Goal: Book appointment/travel/reservation

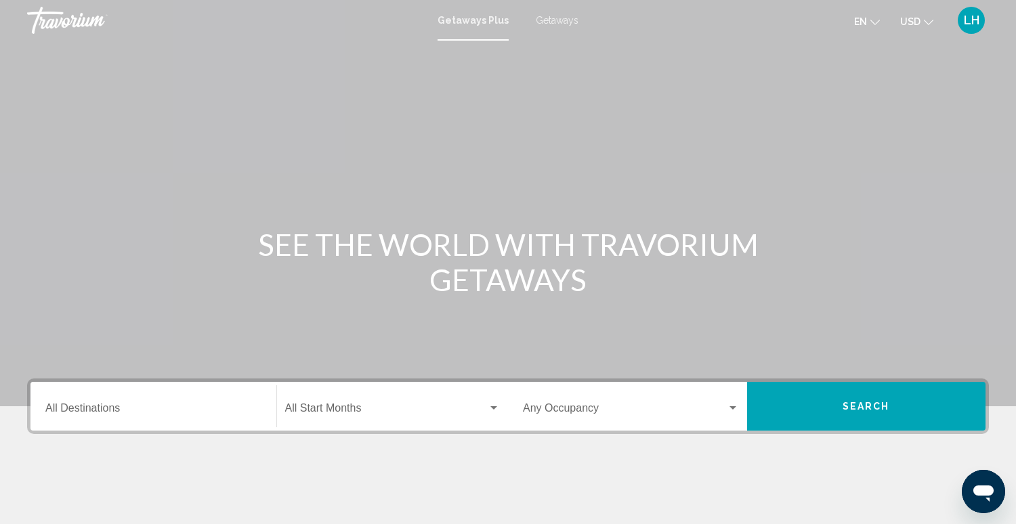
click at [168, 399] on div "Destination All Destinations" at bounding box center [153, 406] width 216 height 43
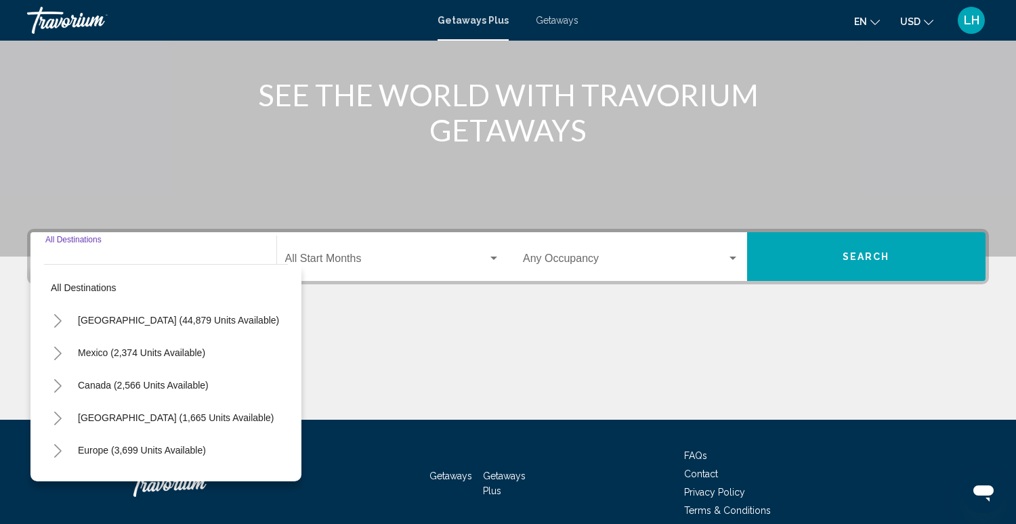
scroll to position [211, 0]
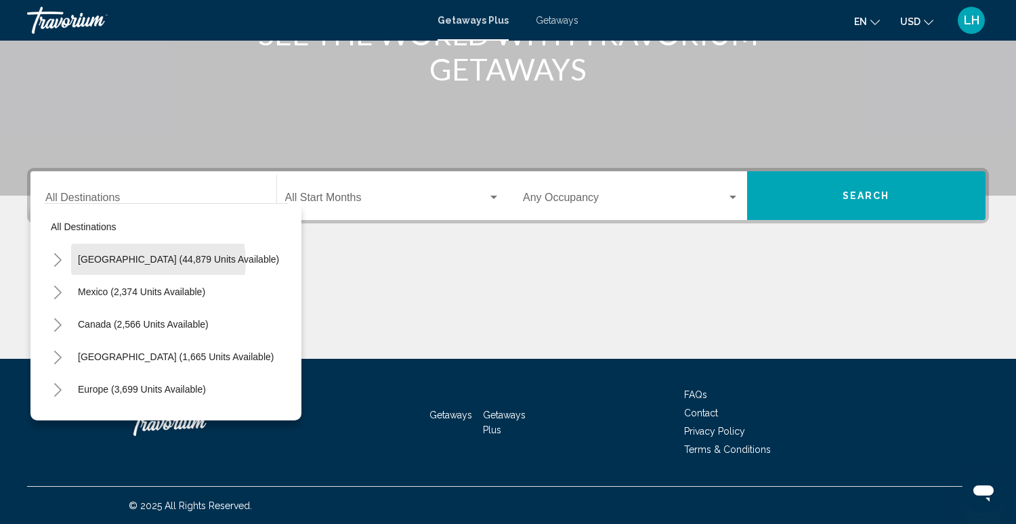
click at [154, 261] on span "[GEOGRAPHIC_DATA] (44,879 units available)" at bounding box center [178, 259] width 201 height 11
type input "**********"
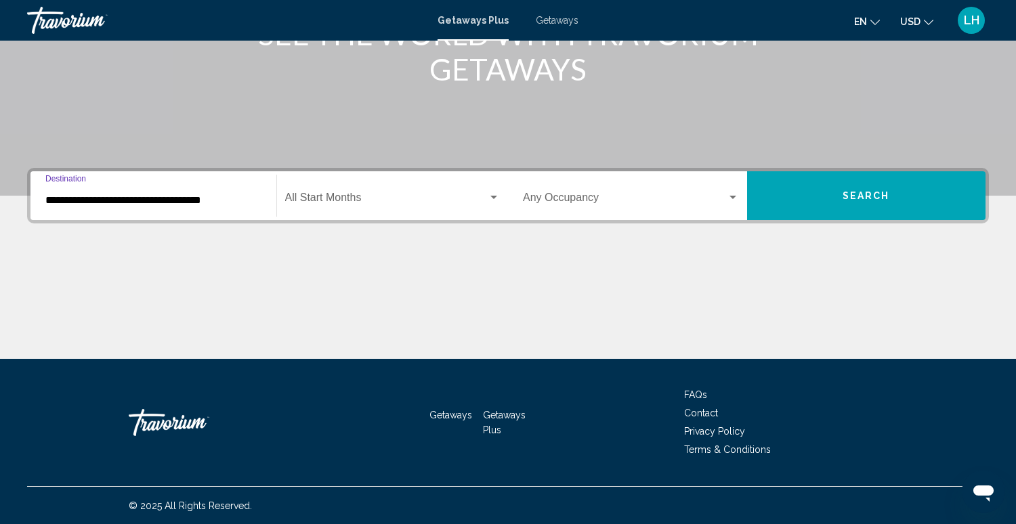
click at [336, 198] on span "Search widget" at bounding box center [386, 200] width 203 height 12
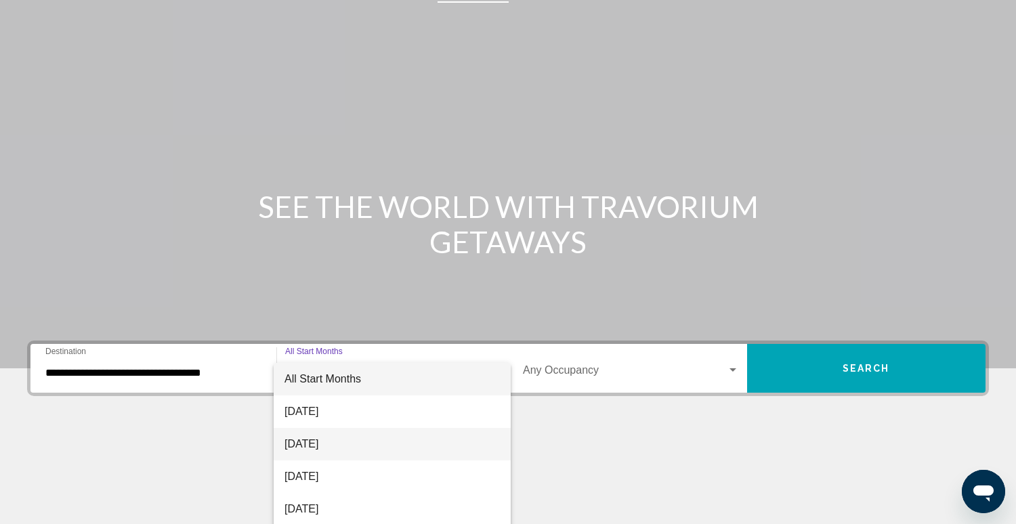
scroll to position [31, 0]
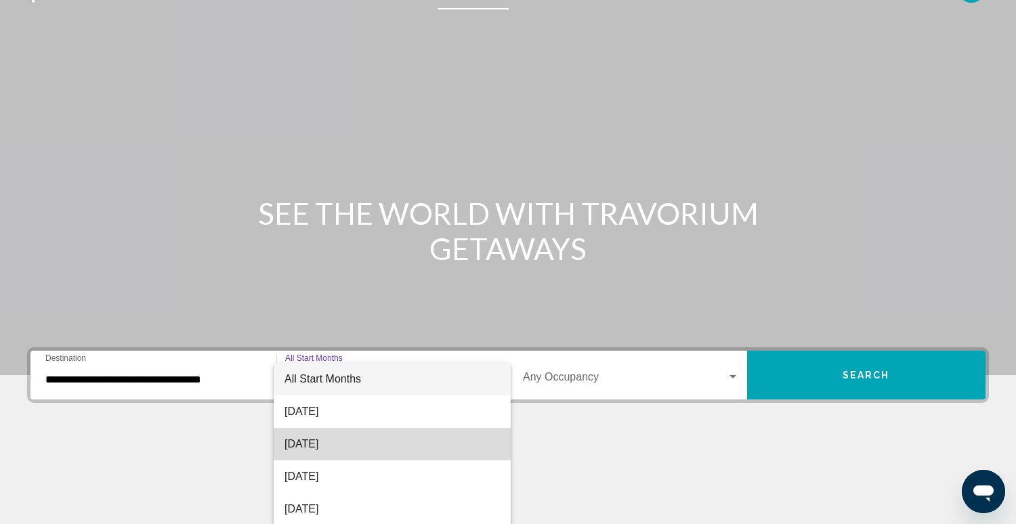
click at [316, 442] on span "[DATE]" at bounding box center [391, 444] width 215 height 32
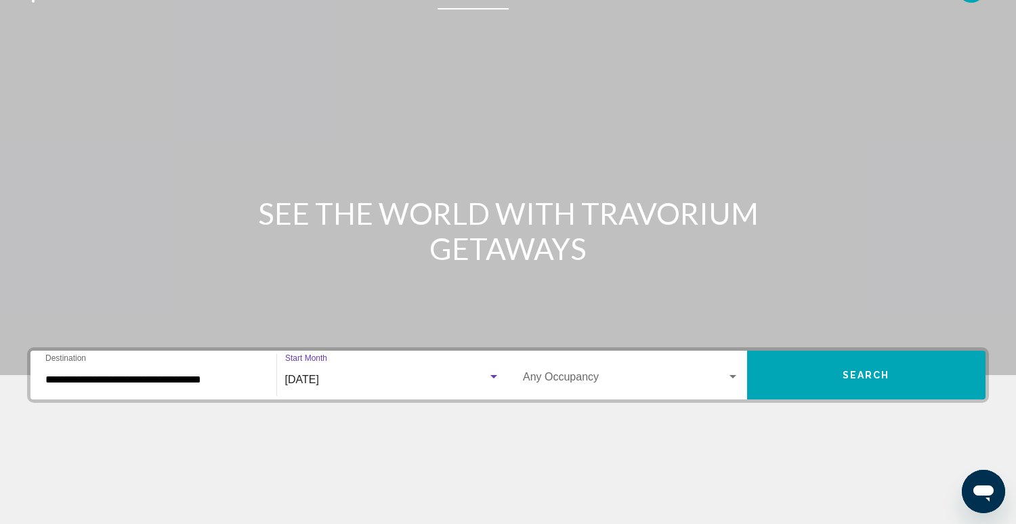
click at [730, 375] on div "Search widget" at bounding box center [732, 376] width 7 height 3
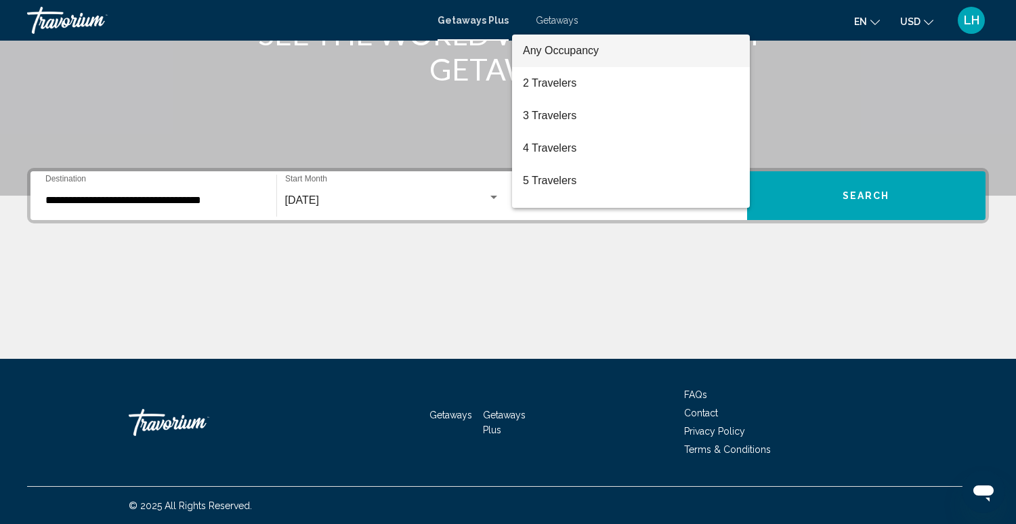
scroll to position [211, 0]
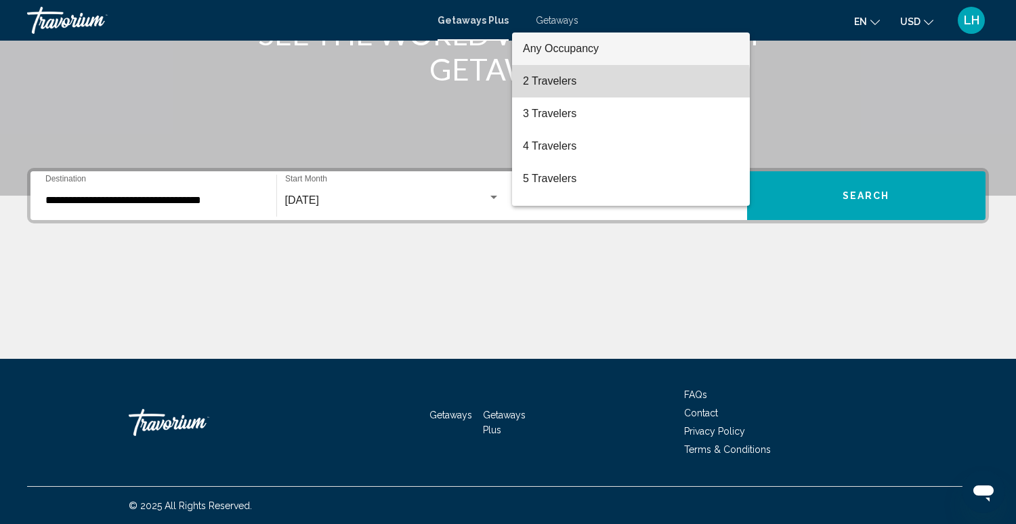
click at [603, 84] on span "2 Travelers" at bounding box center [631, 81] width 216 height 32
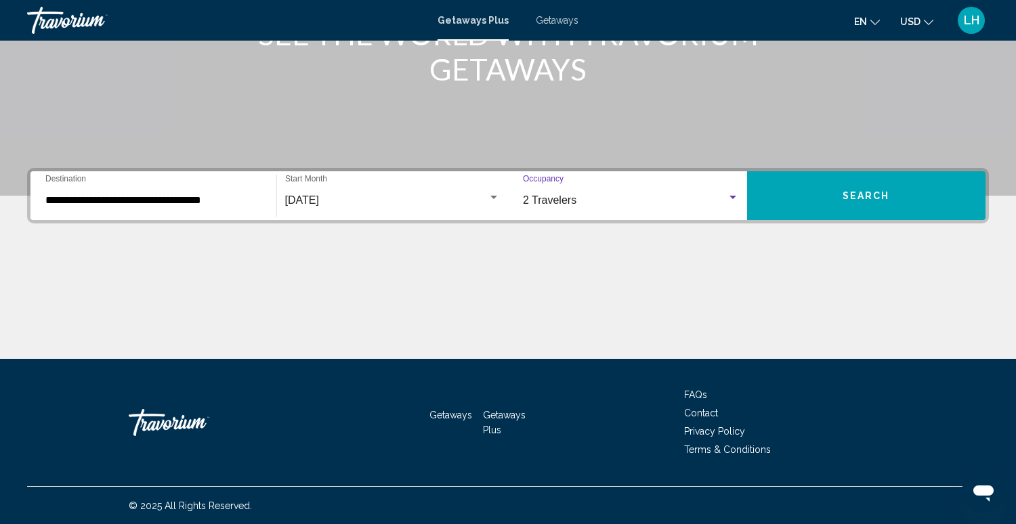
click at [911, 196] on button "Search" at bounding box center [866, 195] width 239 height 49
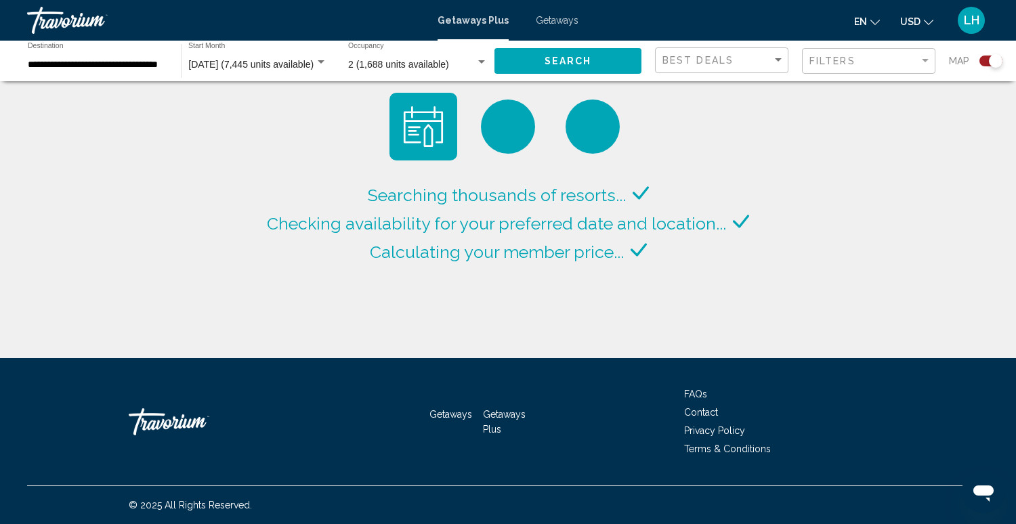
click at [983, 61] on div "Search widget" at bounding box center [990, 61] width 23 height 11
